Goal: Book appointment/travel/reservation

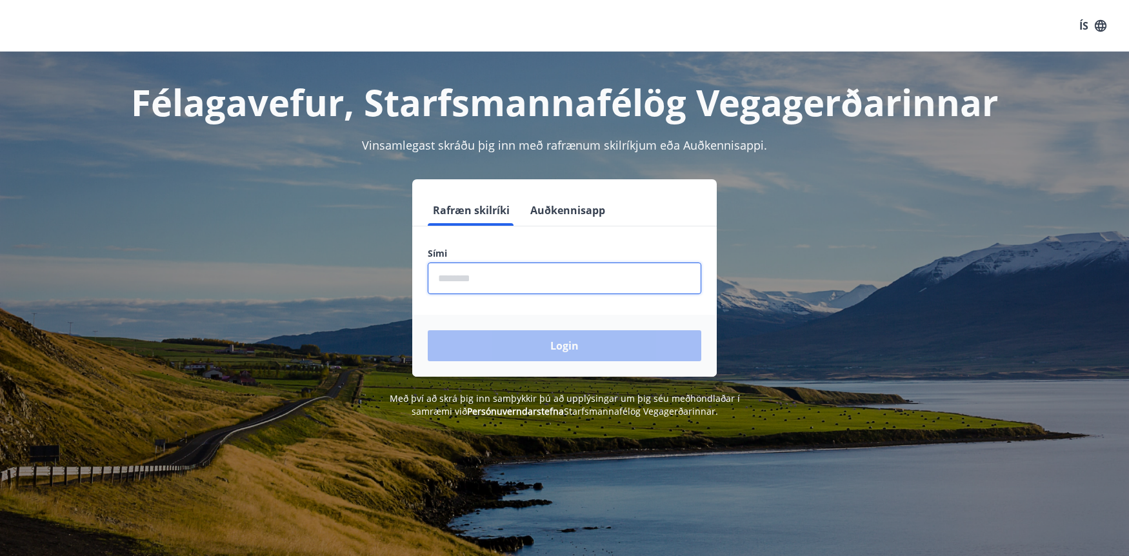
click at [645, 274] on input "phone" at bounding box center [565, 279] width 274 height 32
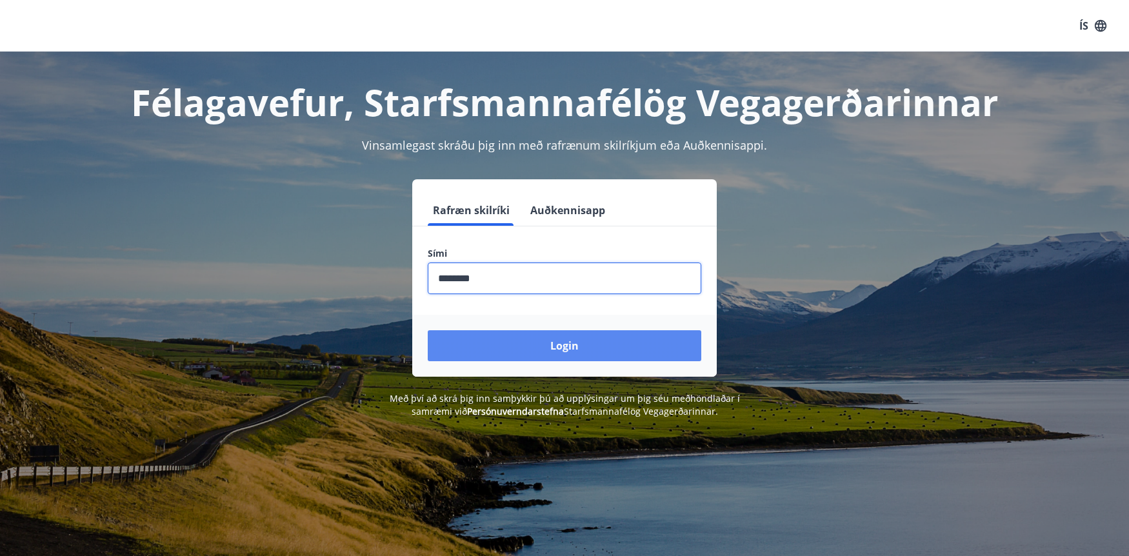
type input "********"
click at [650, 350] on button "Login" at bounding box center [565, 345] width 274 height 31
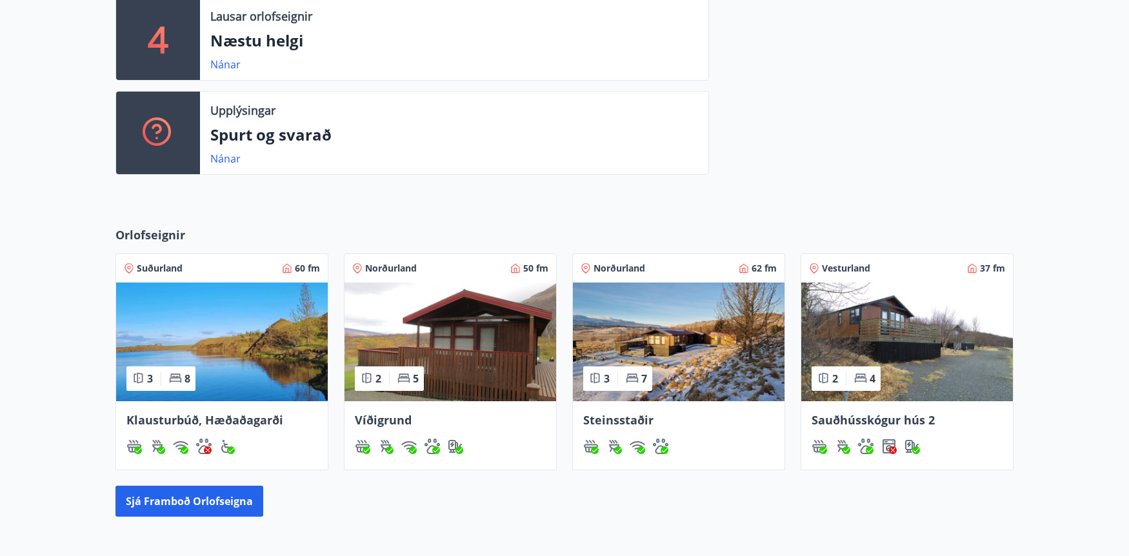
scroll to position [387, 0]
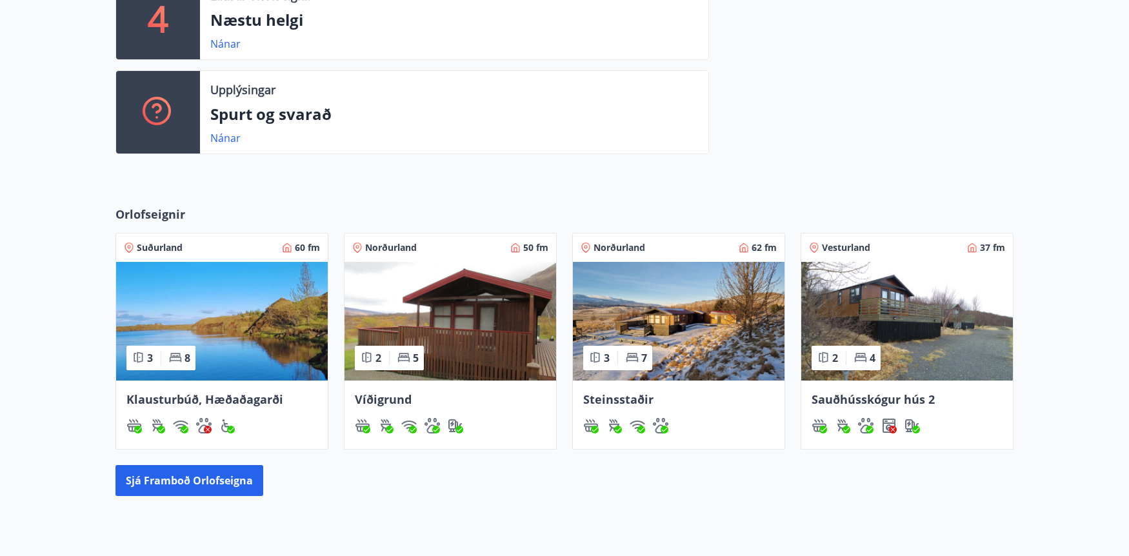
click at [676, 297] on img at bounding box center [679, 321] width 212 height 119
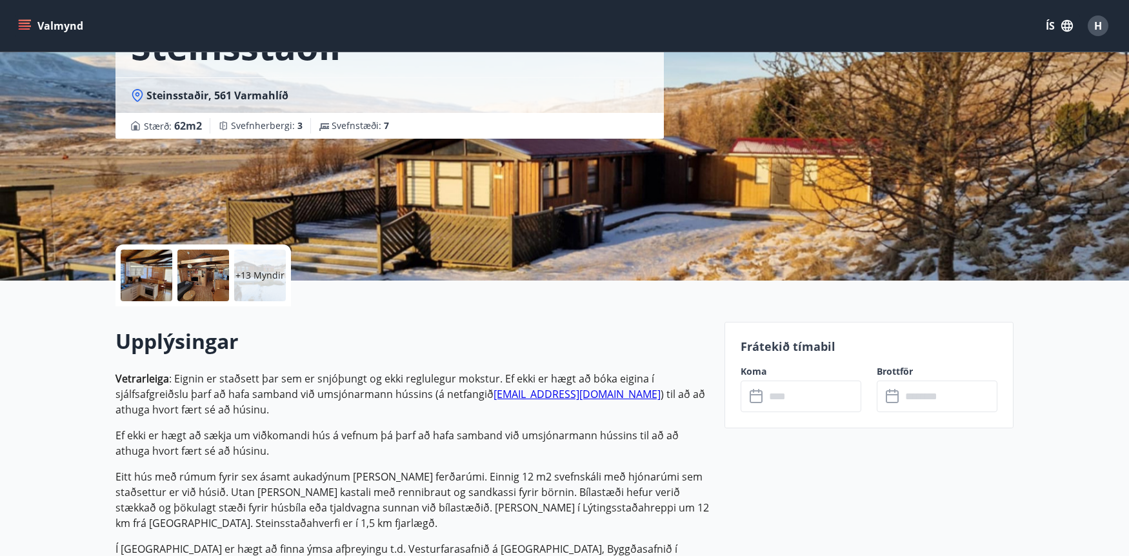
scroll to position [129, 0]
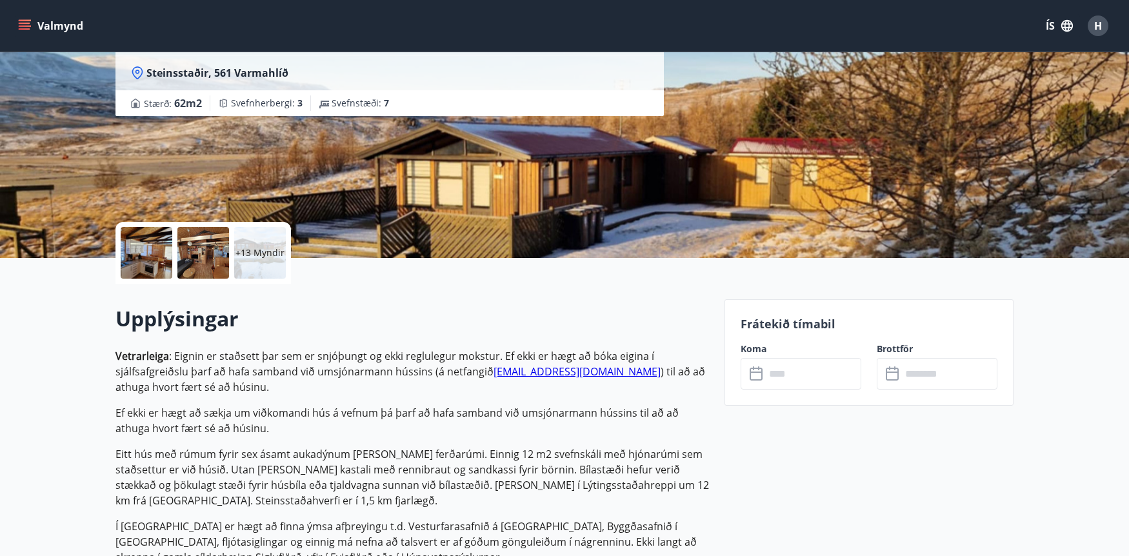
click at [813, 369] on input "text" at bounding box center [813, 374] width 96 height 32
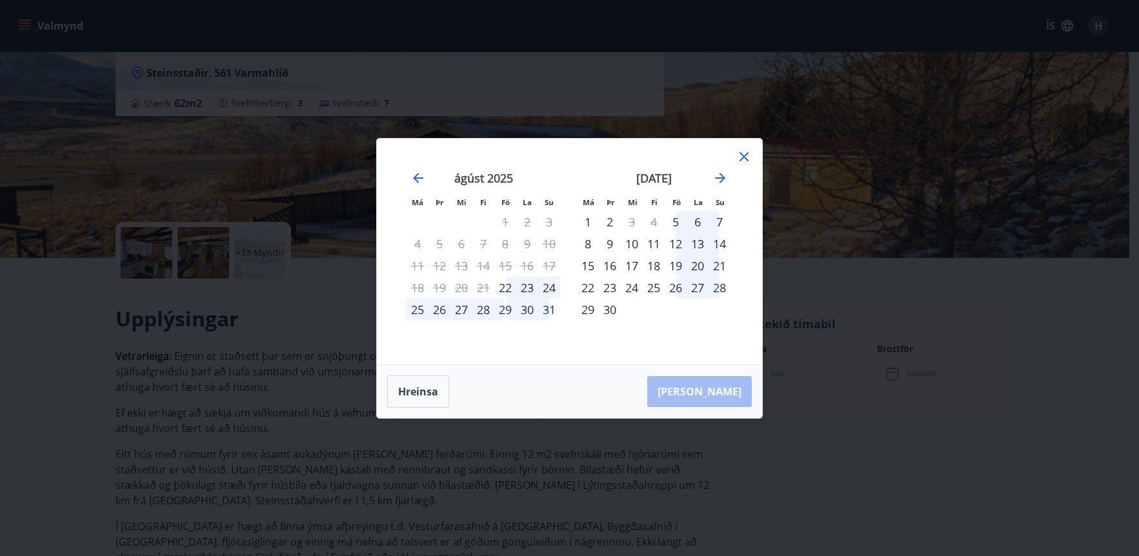
click at [484, 313] on div "28" at bounding box center [483, 310] width 22 height 22
click at [484, 309] on div "28" at bounding box center [483, 310] width 22 height 22
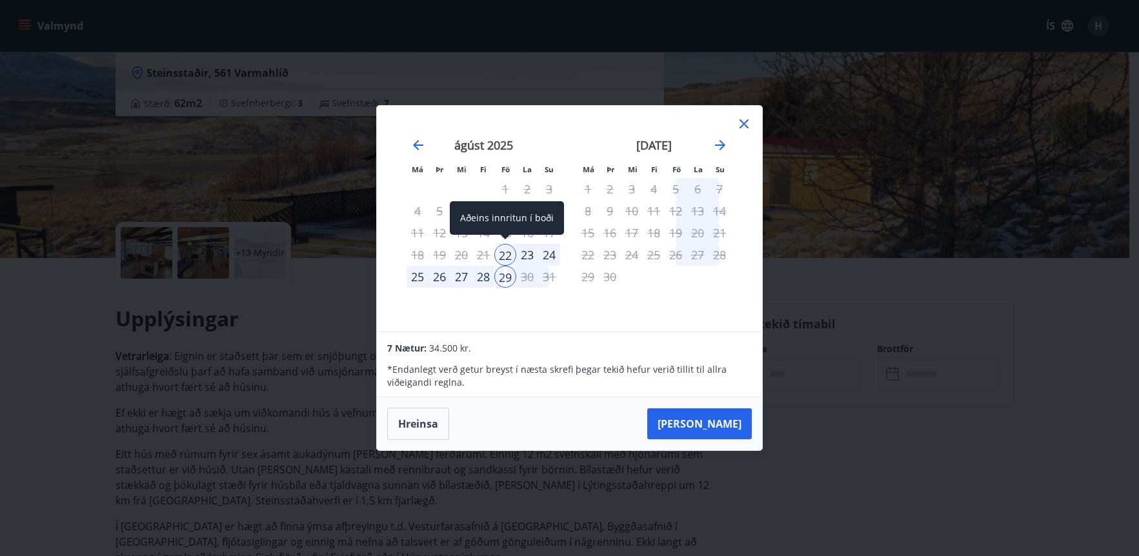
click at [505, 257] on div "22" at bounding box center [505, 255] width 22 height 22
click at [548, 254] on div "24" at bounding box center [549, 255] width 22 height 22
click at [505, 278] on div "29" at bounding box center [505, 277] width 22 height 22
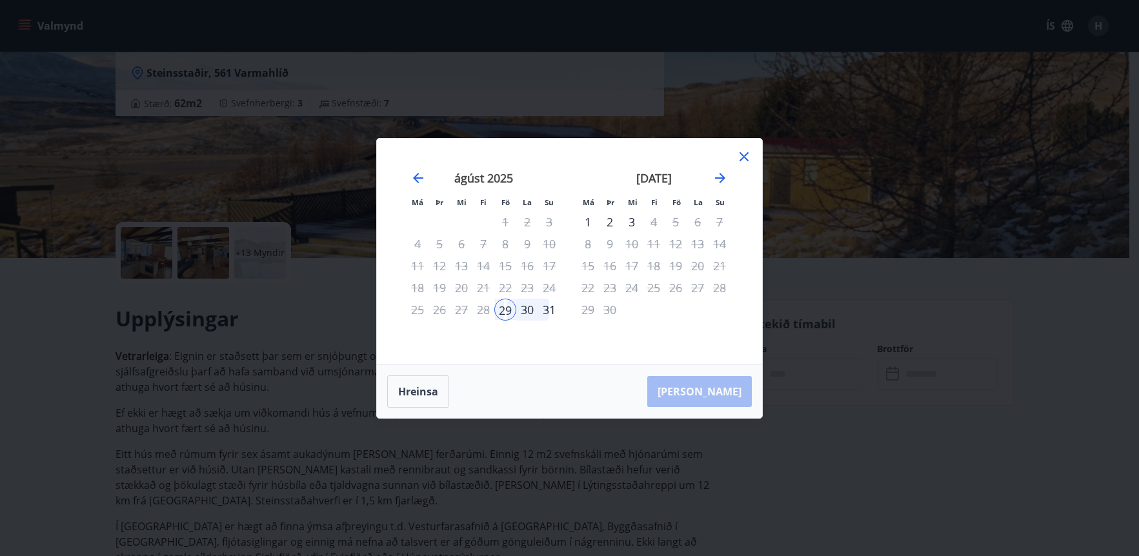
click at [548, 309] on div "31" at bounding box center [549, 310] width 22 height 22
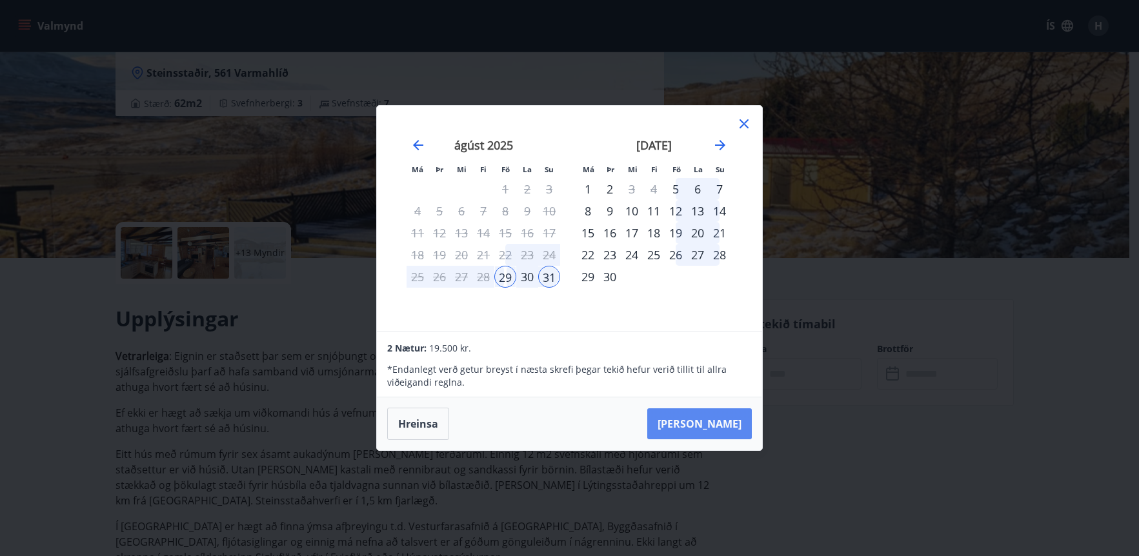
click at [704, 425] on button "[PERSON_NAME]" at bounding box center [699, 424] width 105 height 31
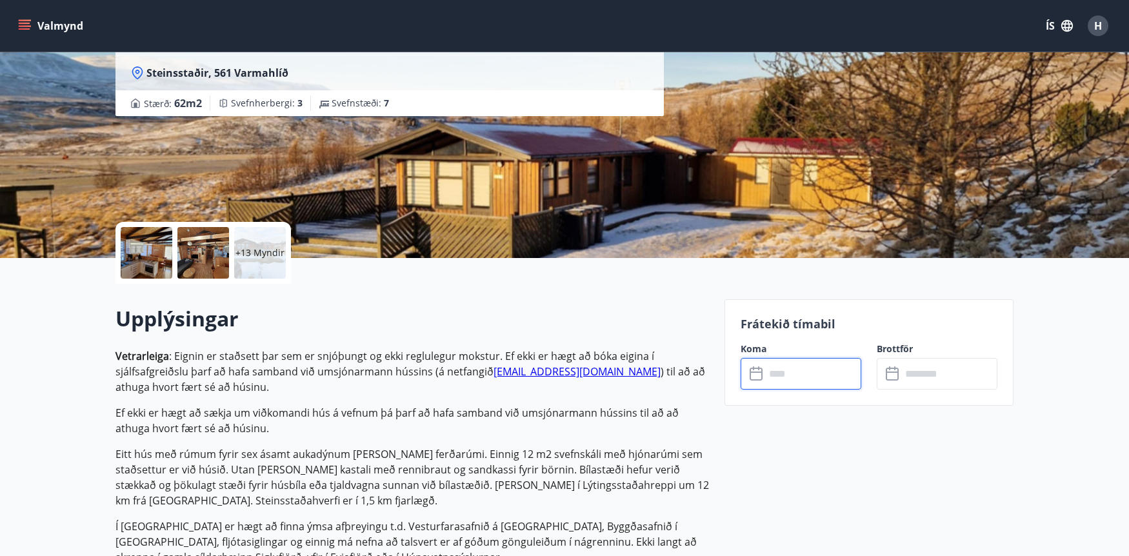
type input "******"
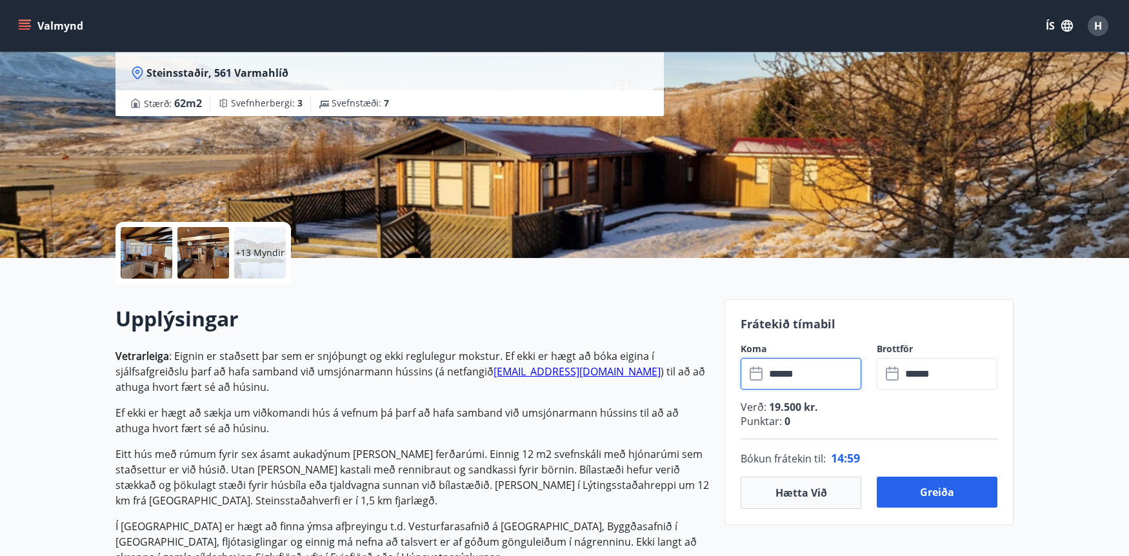
scroll to position [194, 0]
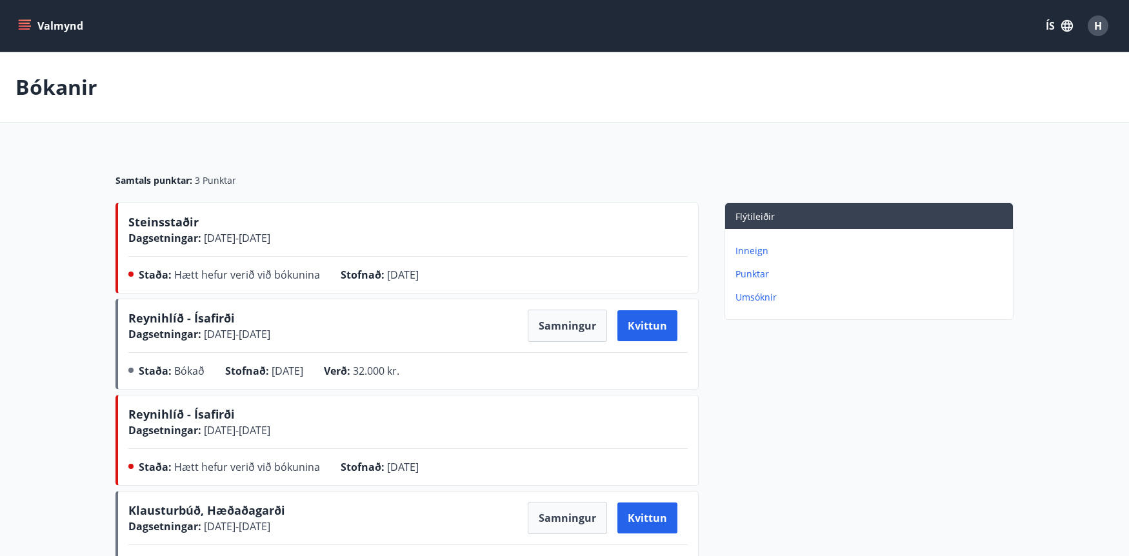
click at [61, 24] on button "Valmynd" at bounding box center [51, 25] width 73 height 23
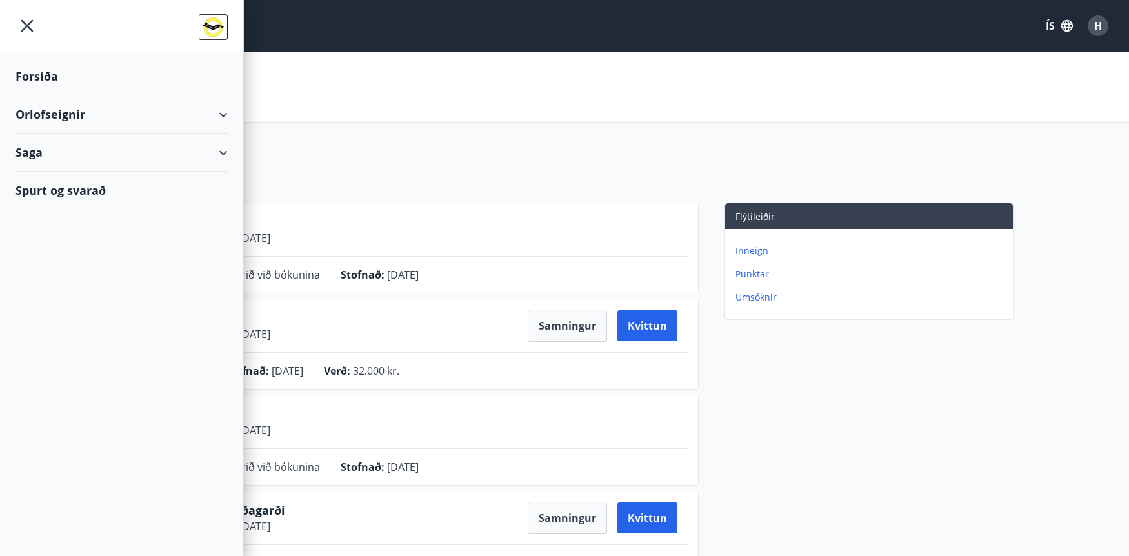
click at [64, 77] on div "Forsíða" at bounding box center [121, 76] width 212 height 38
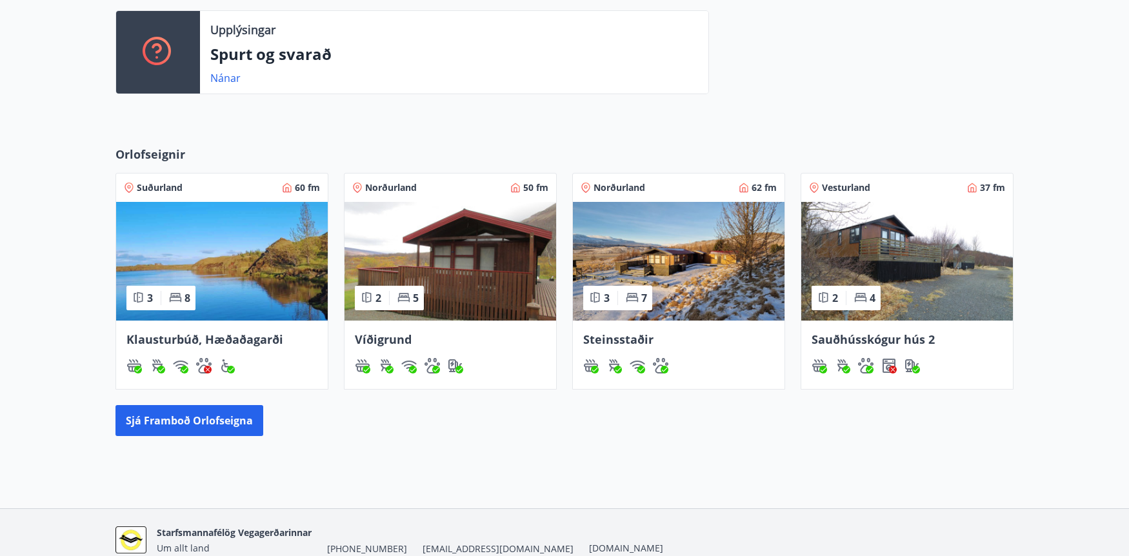
scroll to position [452, 0]
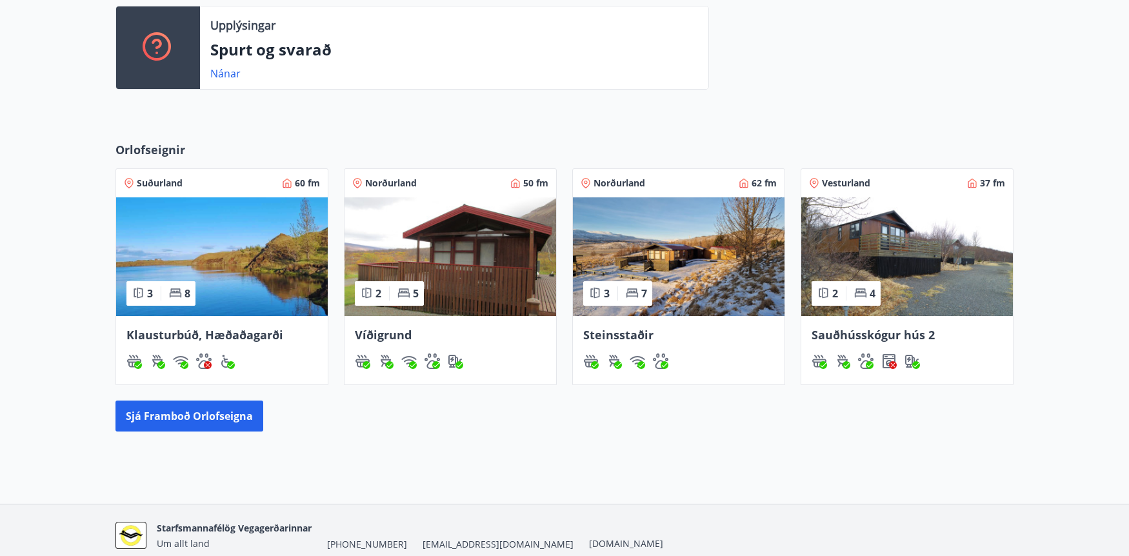
click at [611, 227] on img at bounding box center [679, 256] width 212 height 119
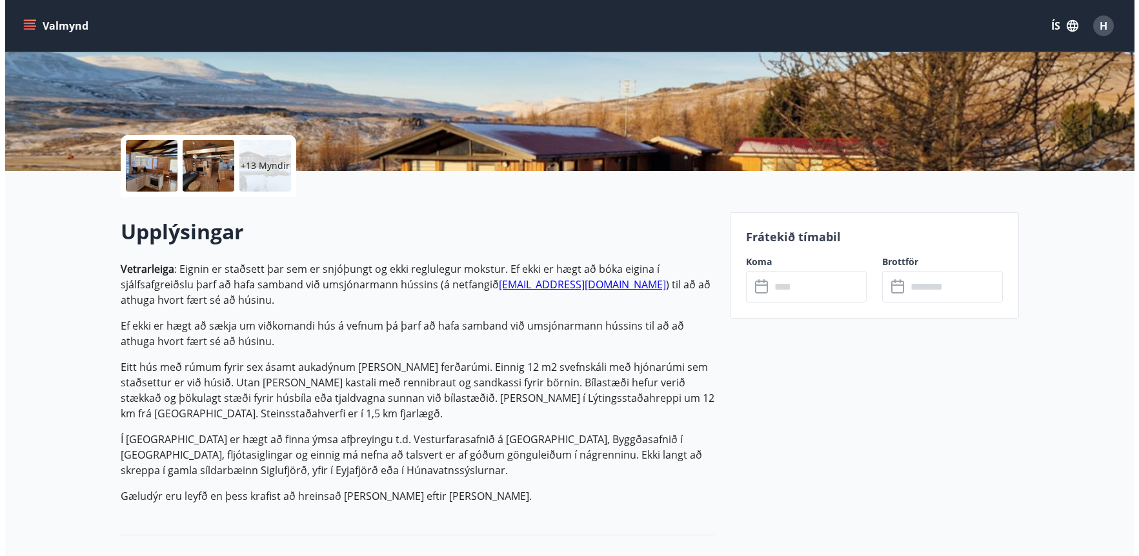
scroll to position [323, 0]
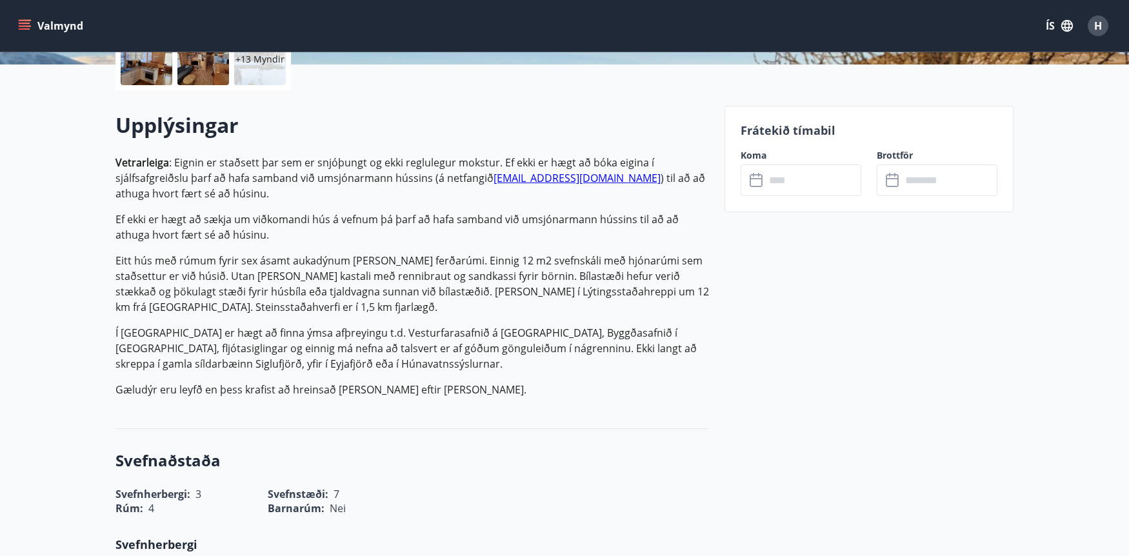
click at [803, 183] on input "text" at bounding box center [813, 181] width 96 height 32
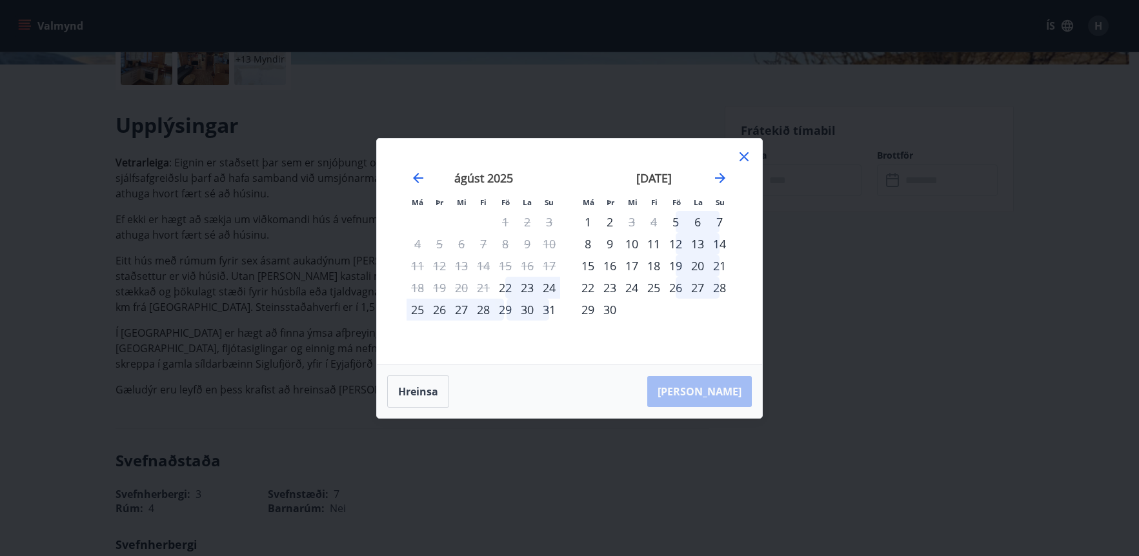
click at [511, 313] on div "29" at bounding box center [505, 310] width 22 height 22
click at [549, 308] on div "31" at bounding box center [549, 310] width 22 height 22
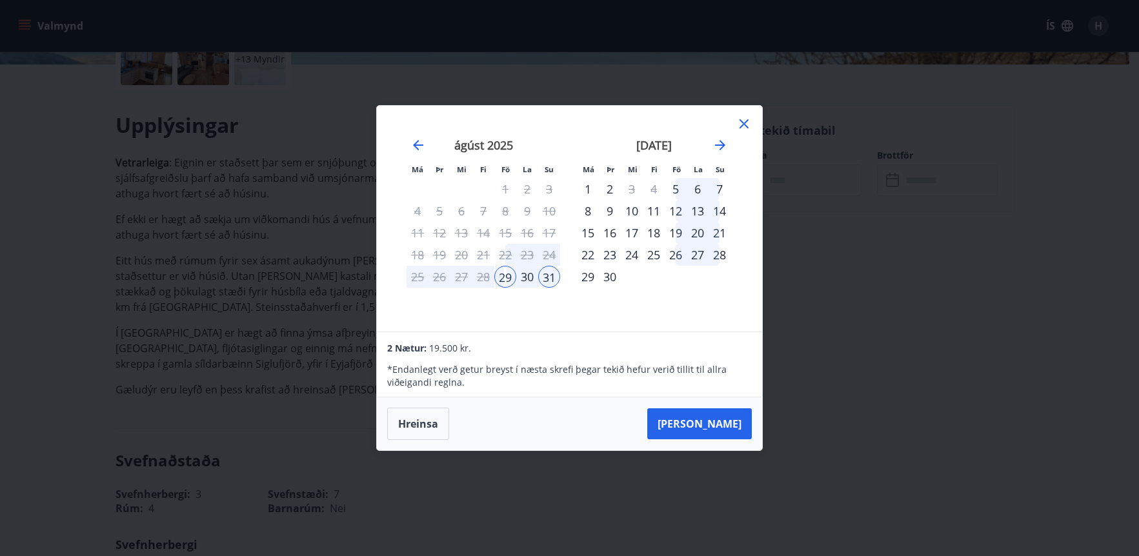
click at [527, 281] on div "30" at bounding box center [527, 277] width 22 height 22
click at [507, 275] on div "29" at bounding box center [505, 277] width 22 height 22
click at [524, 278] on div "30" at bounding box center [527, 277] width 22 height 22
click at [425, 427] on button "Hreinsa" at bounding box center [418, 424] width 62 height 32
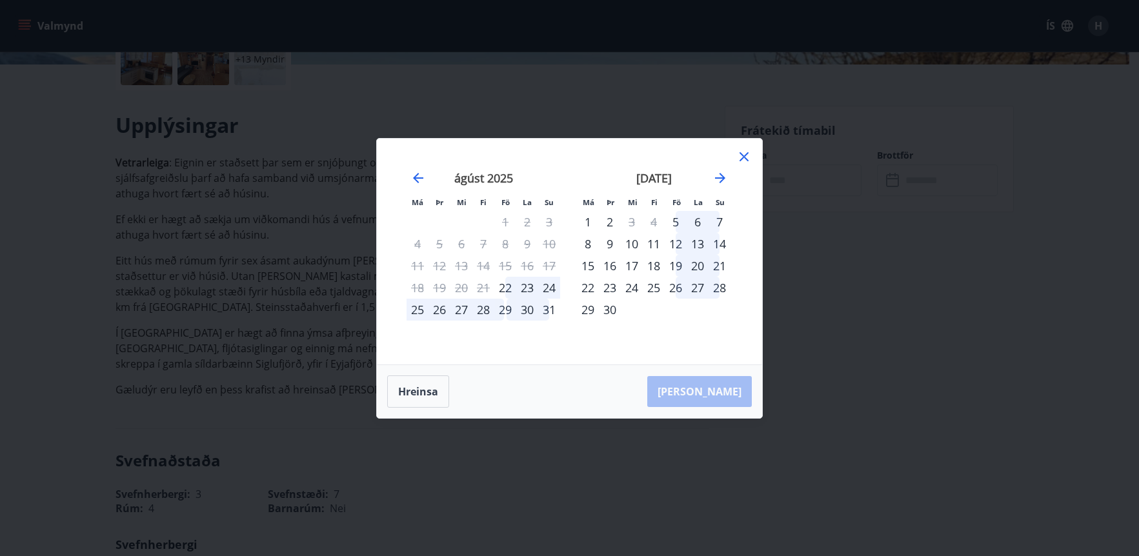
click at [509, 307] on div "29" at bounding box center [505, 310] width 22 height 22
click at [528, 310] on div "30" at bounding box center [527, 310] width 22 height 22
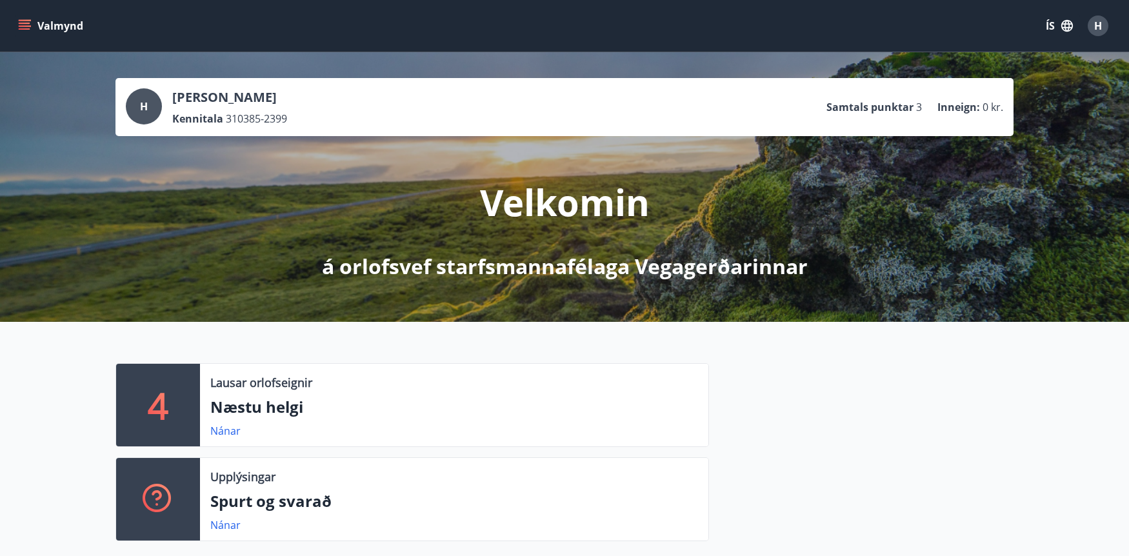
click at [41, 26] on button "Valmynd" at bounding box center [51, 25] width 73 height 23
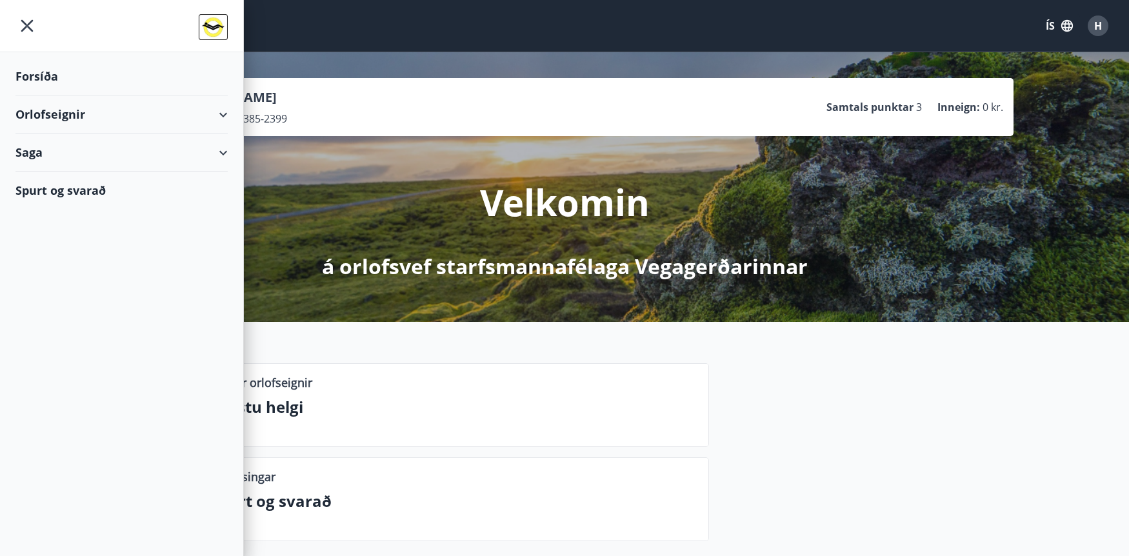
click at [70, 112] on div "Orlofseignir" at bounding box center [121, 115] width 212 height 38
click at [576, 472] on div "Upplýsingar" at bounding box center [454, 477] width 488 height 17
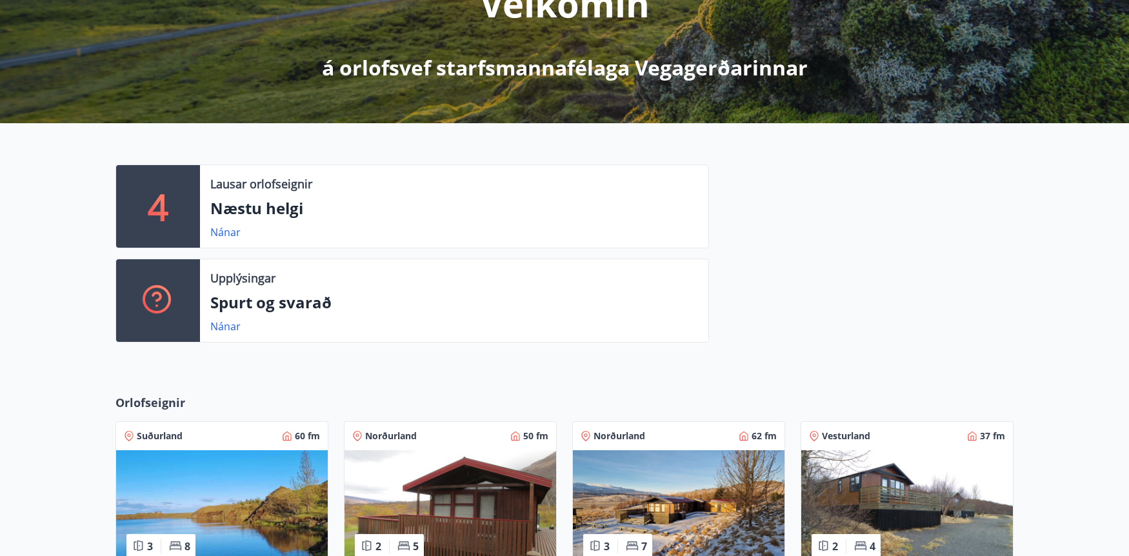
scroll to position [387, 0]
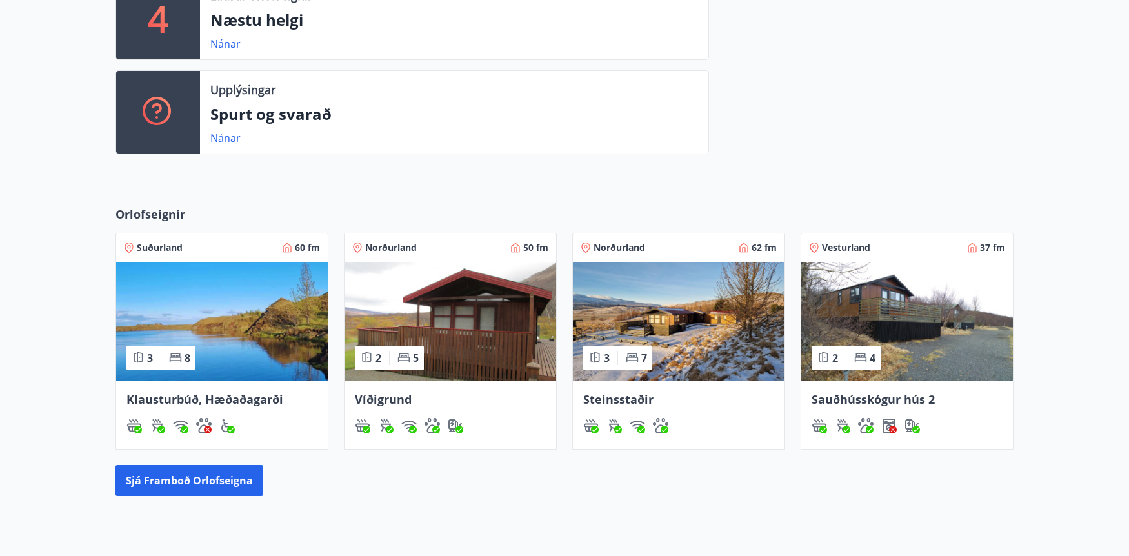
click at [731, 335] on img at bounding box center [679, 321] width 212 height 119
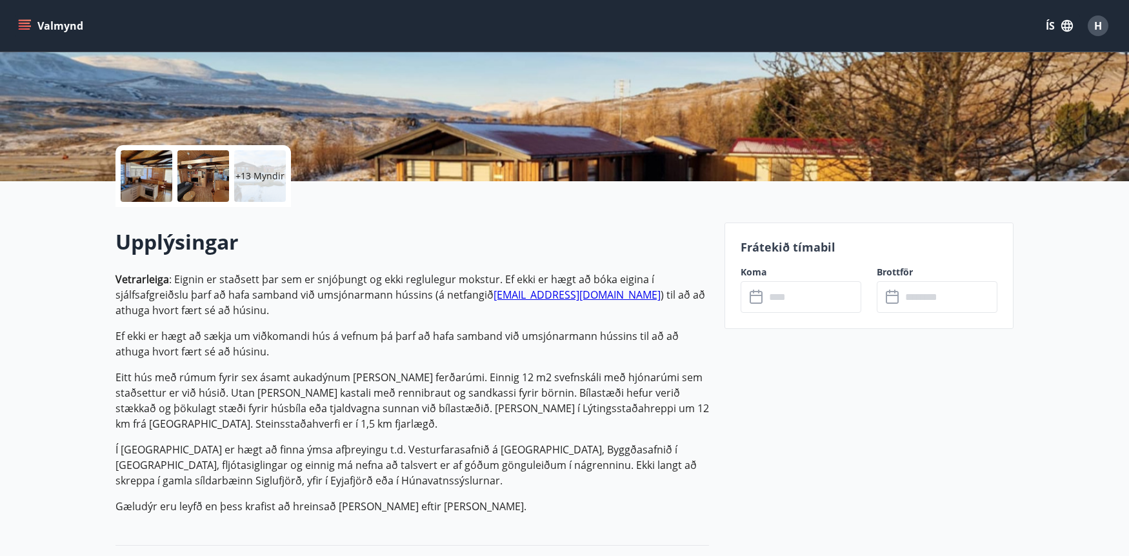
scroll to position [258, 0]
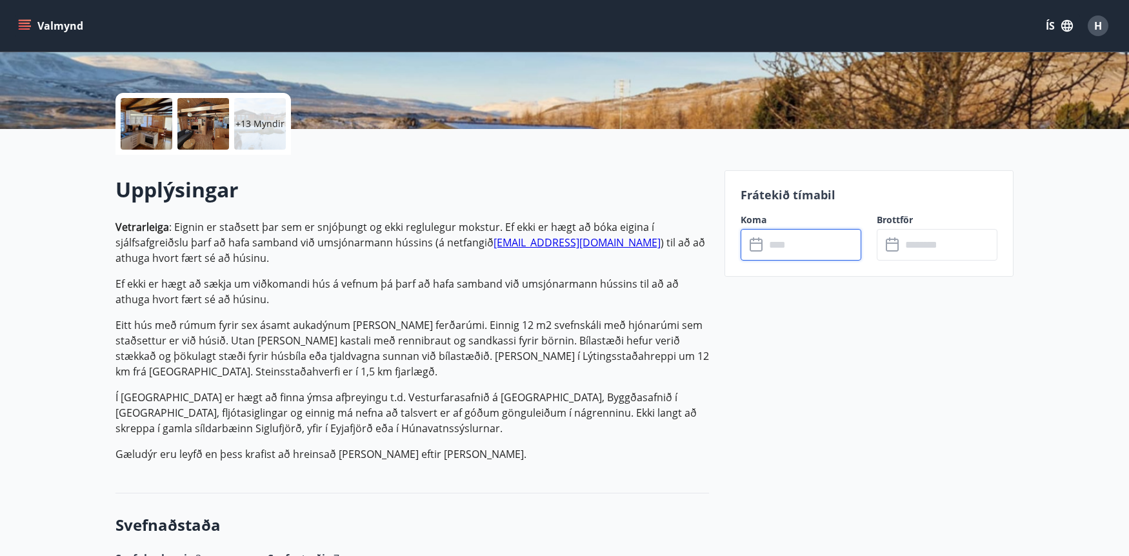
click at [794, 258] on input "text" at bounding box center [813, 245] width 96 height 32
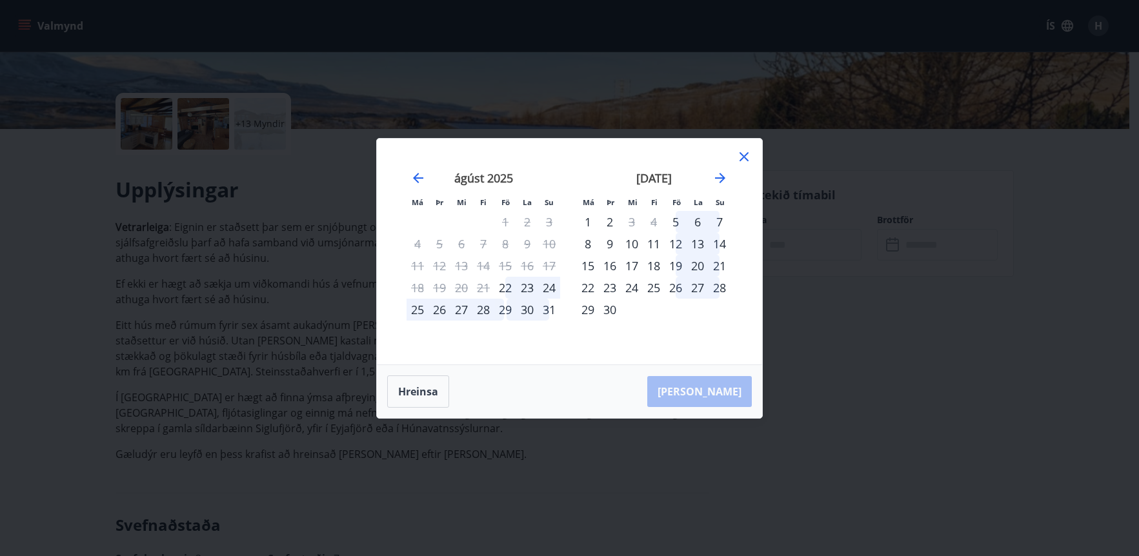
click at [516, 309] on div "29" at bounding box center [505, 310] width 22 height 22
click at [505, 310] on div "29" at bounding box center [505, 310] width 22 height 22
click at [542, 310] on div "31" at bounding box center [549, 310] width 22 height 22
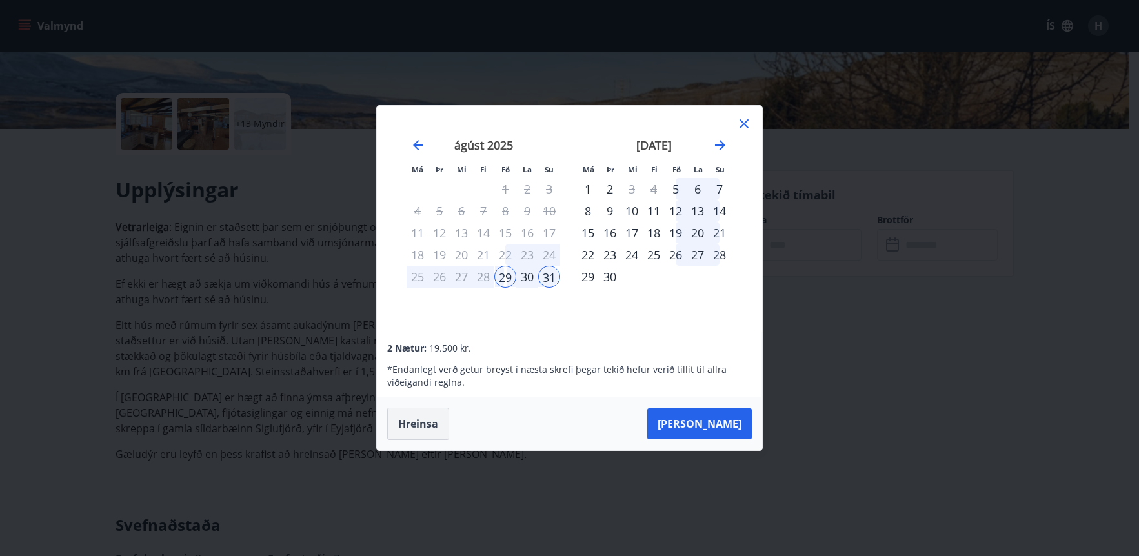
click at [423, 428] on button "Hreinsa" at bounding box center [418, 424] width 62 height 32
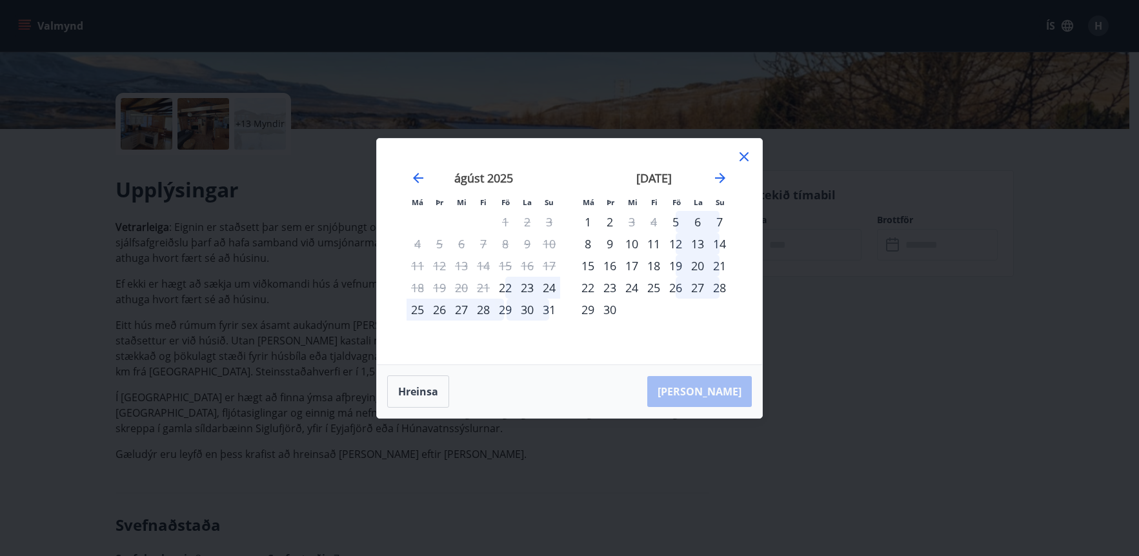
click at [415, 314] on div "25" at bounding box center [418, 310] width 22 height 22
click at [546, 287] on div "24" at bounding box center [549, 288] width 22 height 22
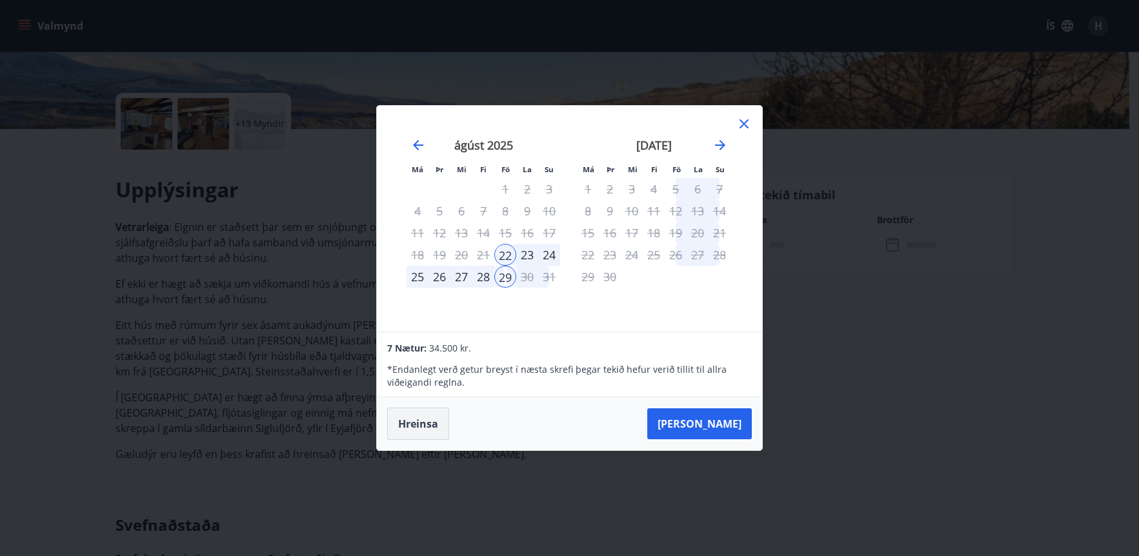
click at [423, 418] on button "Hreinsa" at bounding box center [418, 424] width 62 height 32
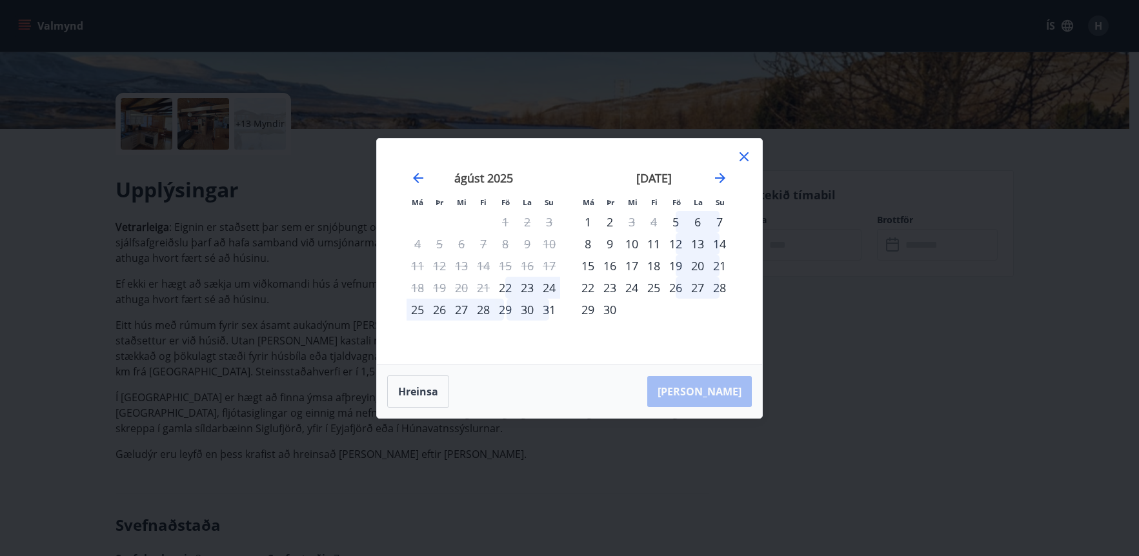
click at [507, 312] on div "29" at bounding box center [505, 310] width 22 height 22
click at [544, 312] on div "31" at bounding box center [549, 310] width 22 height 22
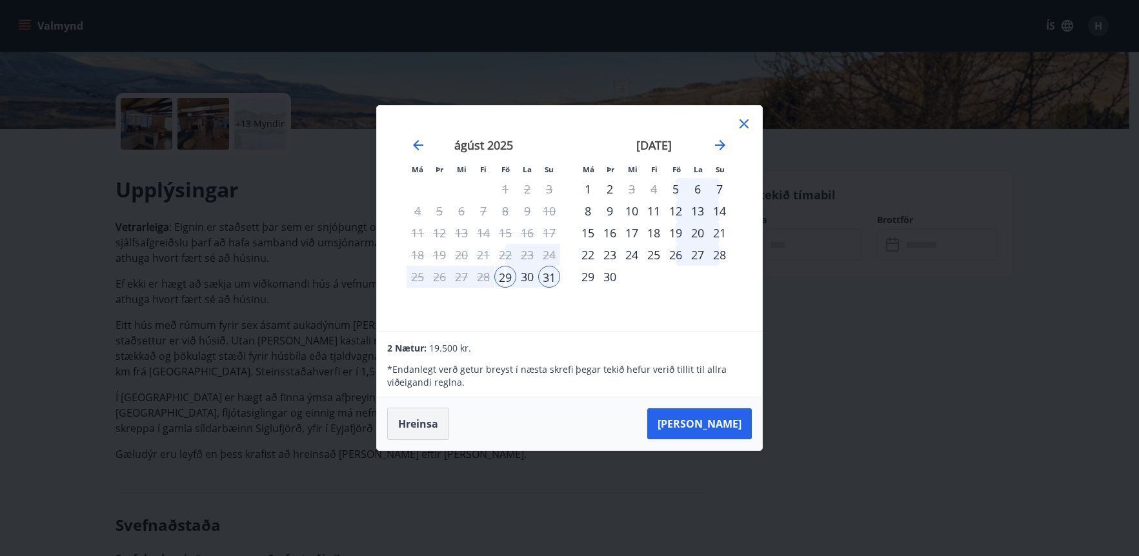
click at [426, 422] on button "Hreinsa" at bounding box center [418, 424] width 62 height 32
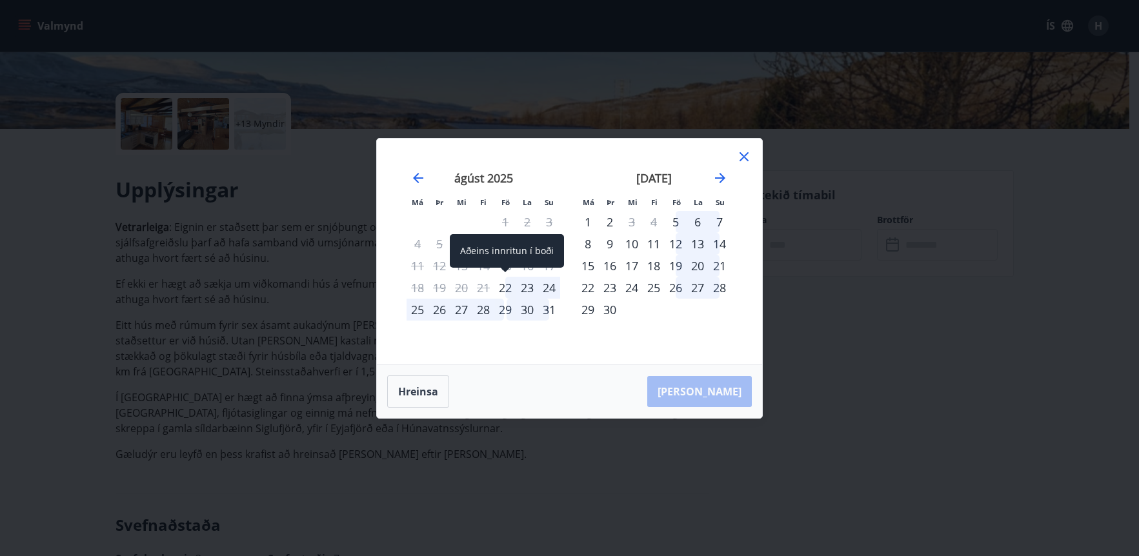
click at [503, 290] on div "22" at bounding box center [505, 288] width 22 height 22
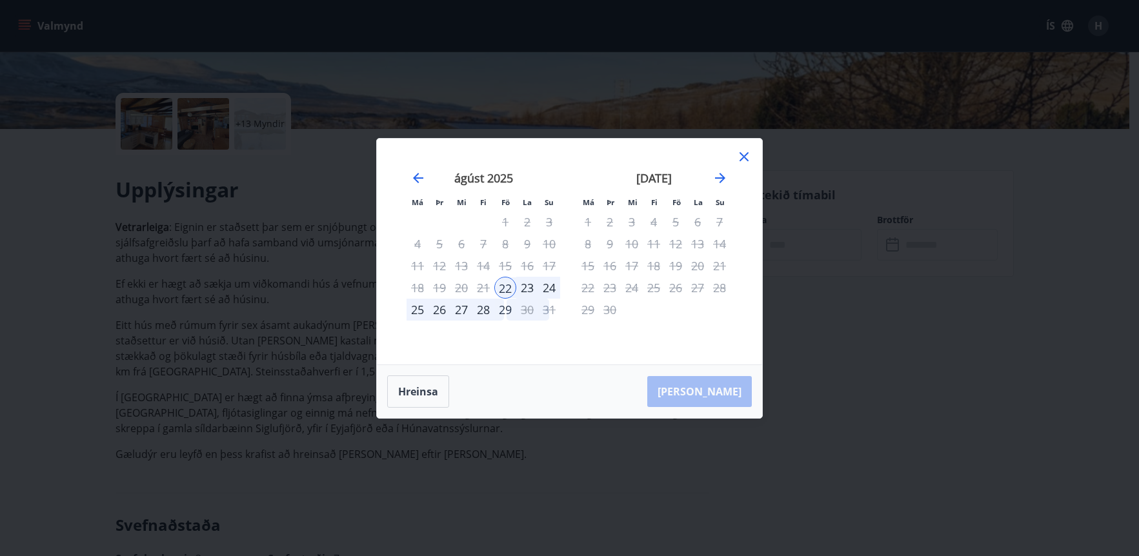
click at [503, 311] on div "29" at bounding box center [505, 310] width 22 height 22
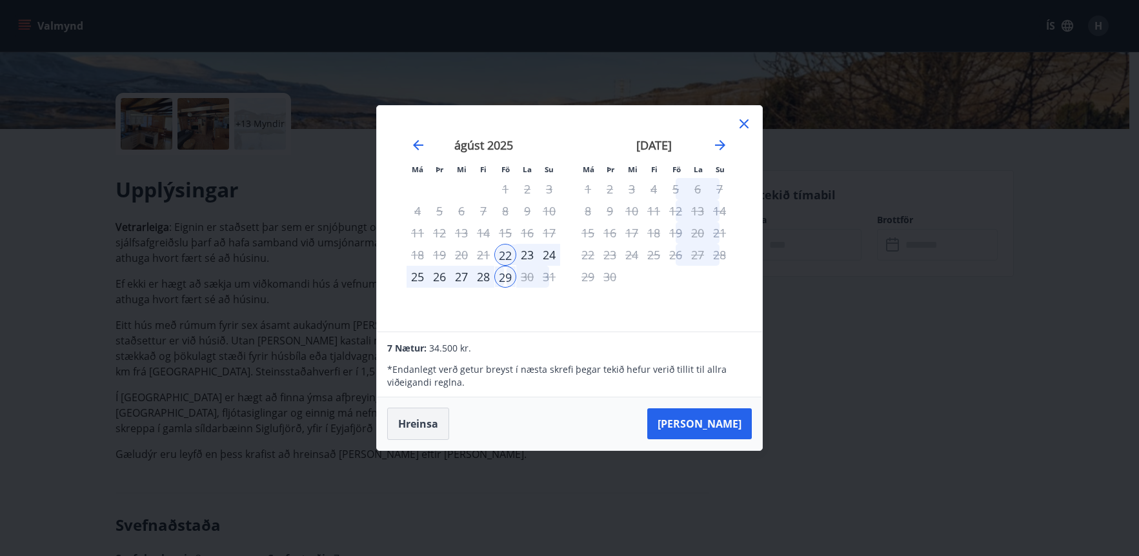
click at [426, 423] on button "Hreinsa" at bounding box center [418, 424] width 62 height 32
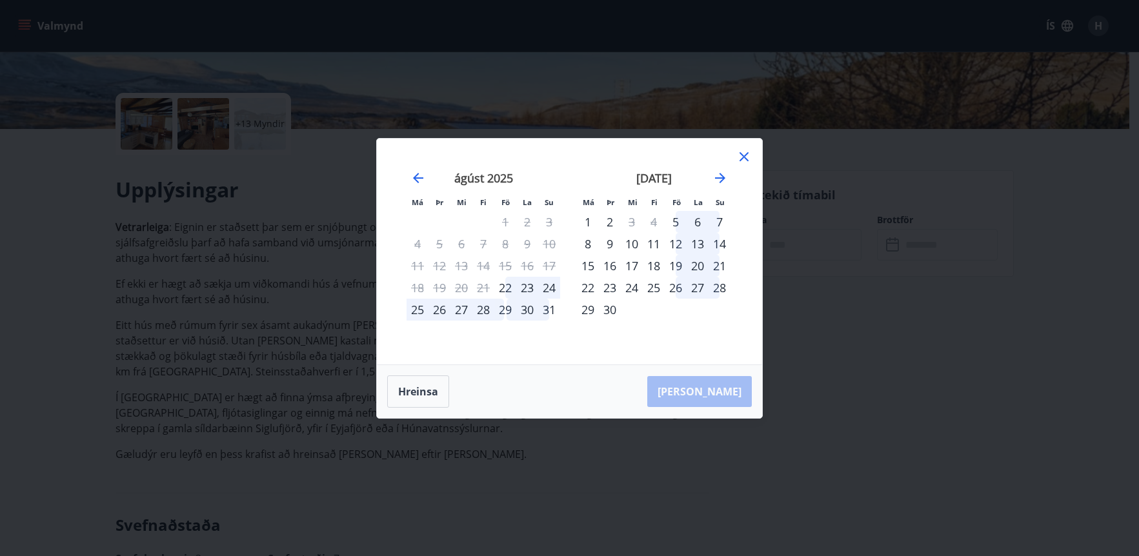
click at [502, 312] on div "29" at bounding box center [505, 310] width 22 height 22
click at [543, 306] on div "31" at bounding box center [549, 310] width 22 height 22
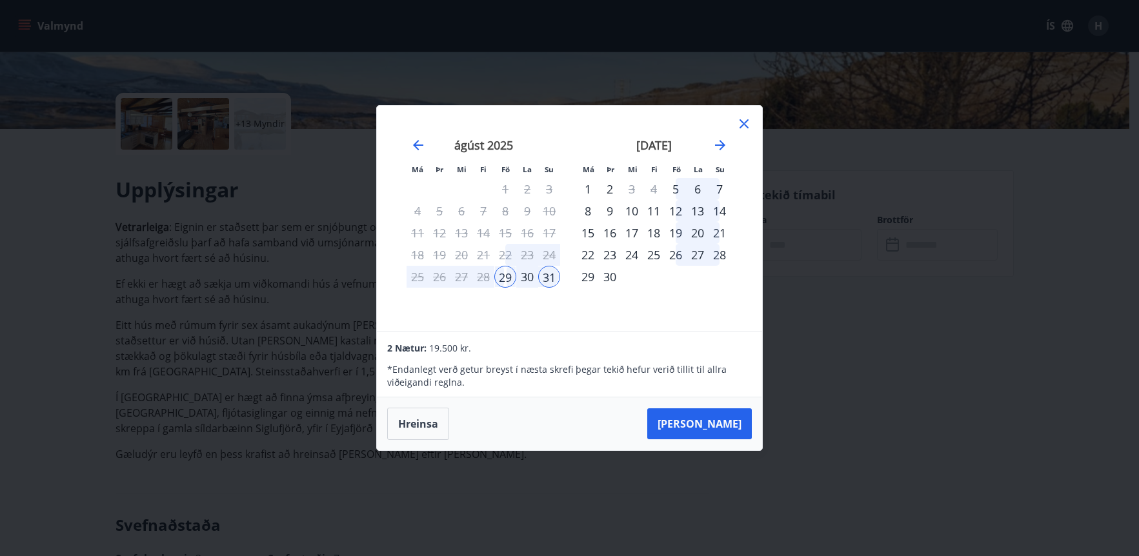
click at [738, 121] on icon at bounding box center [743, 123] width 15 height 15
